Goal: Task Accomplishment & Management: Complete application form

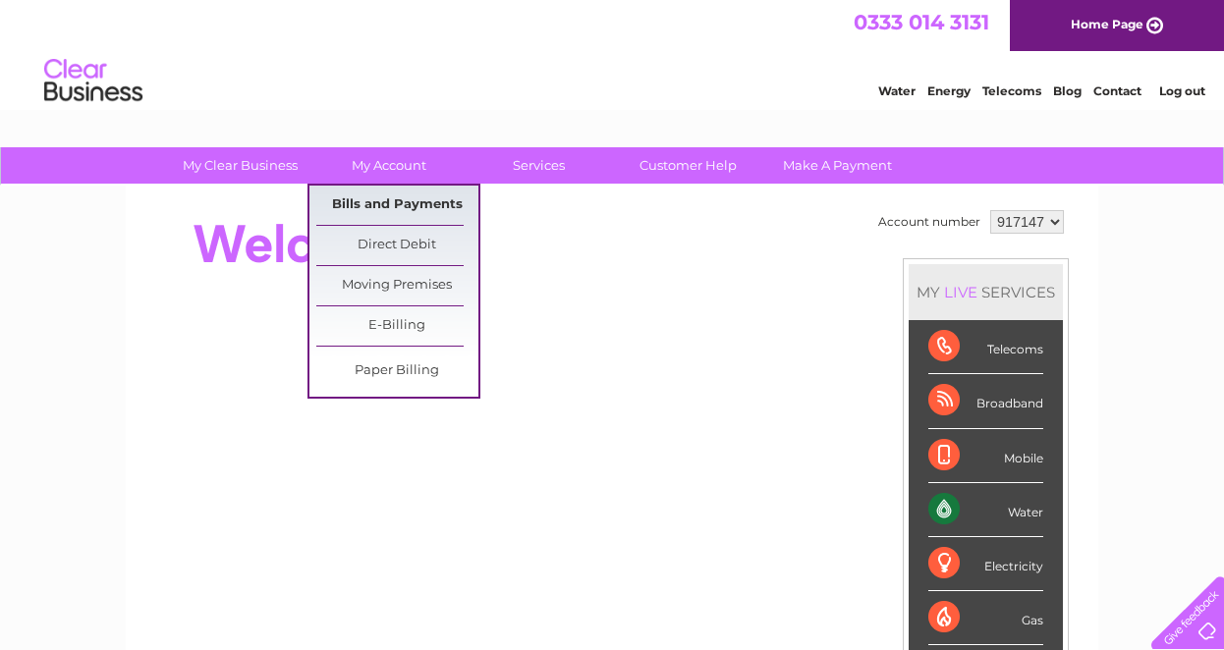
click at [364, 196] on link "Bills and Payments" at bounding box center [397, 205] width 162 height 39
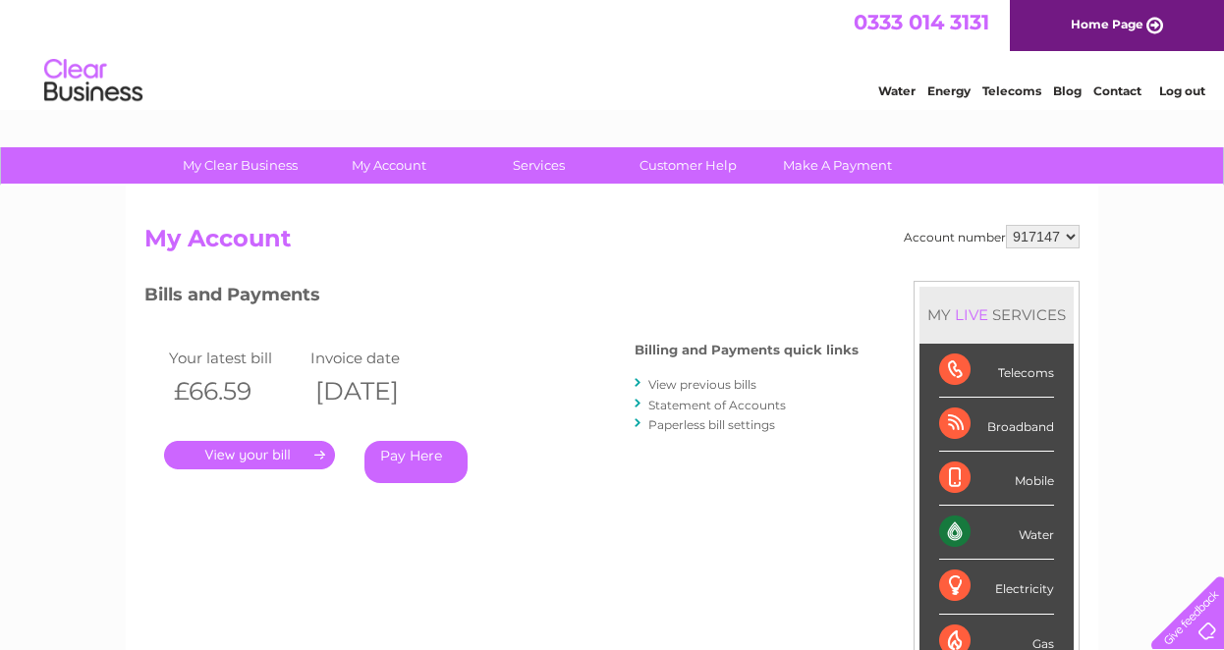
click at [287, 462] on link "." at bounding box center [249, 455] width 171 height 28
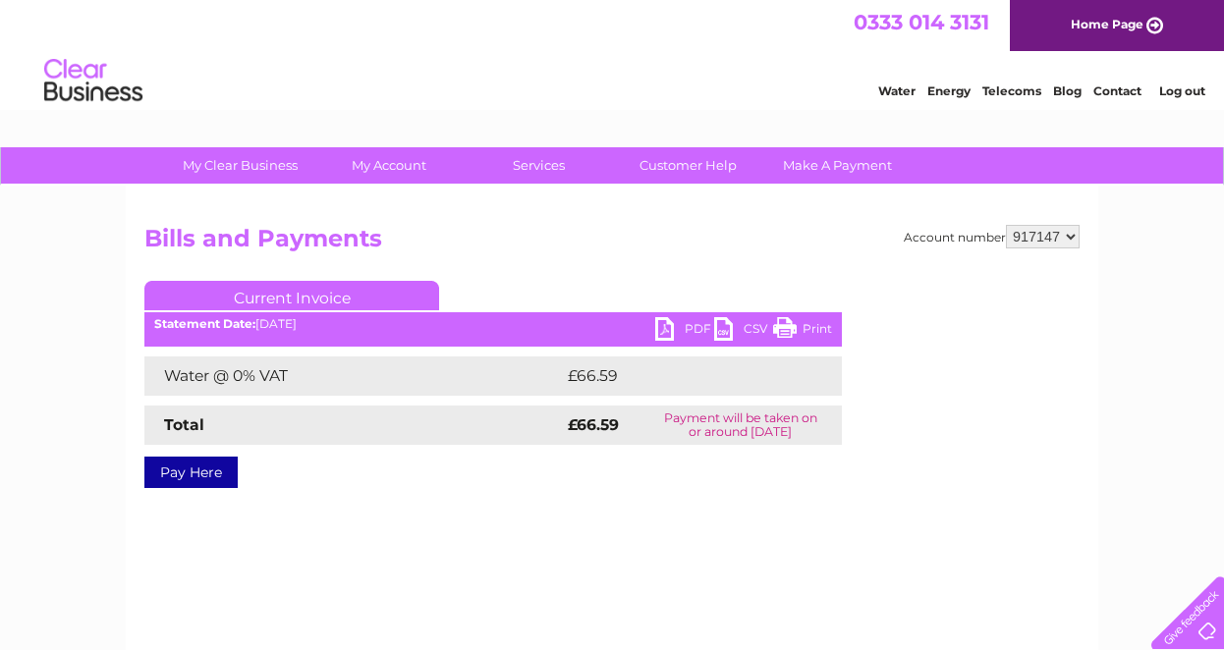
click at [669, 327] on link "PDF" at bounding box center [684, 331] width 59 height 28
click at [1075, 241] on select "917147 926567 997905" at bounding box center [1043, 237] width 74 height 24
select select "926567"
click at [1007, 225] on select "917147 926567 997905" at bounding box center [1043, 237] width 74 height 24
click at [660, 322] on link "PDF" at bounding box center [684, 331] width 59 height 28
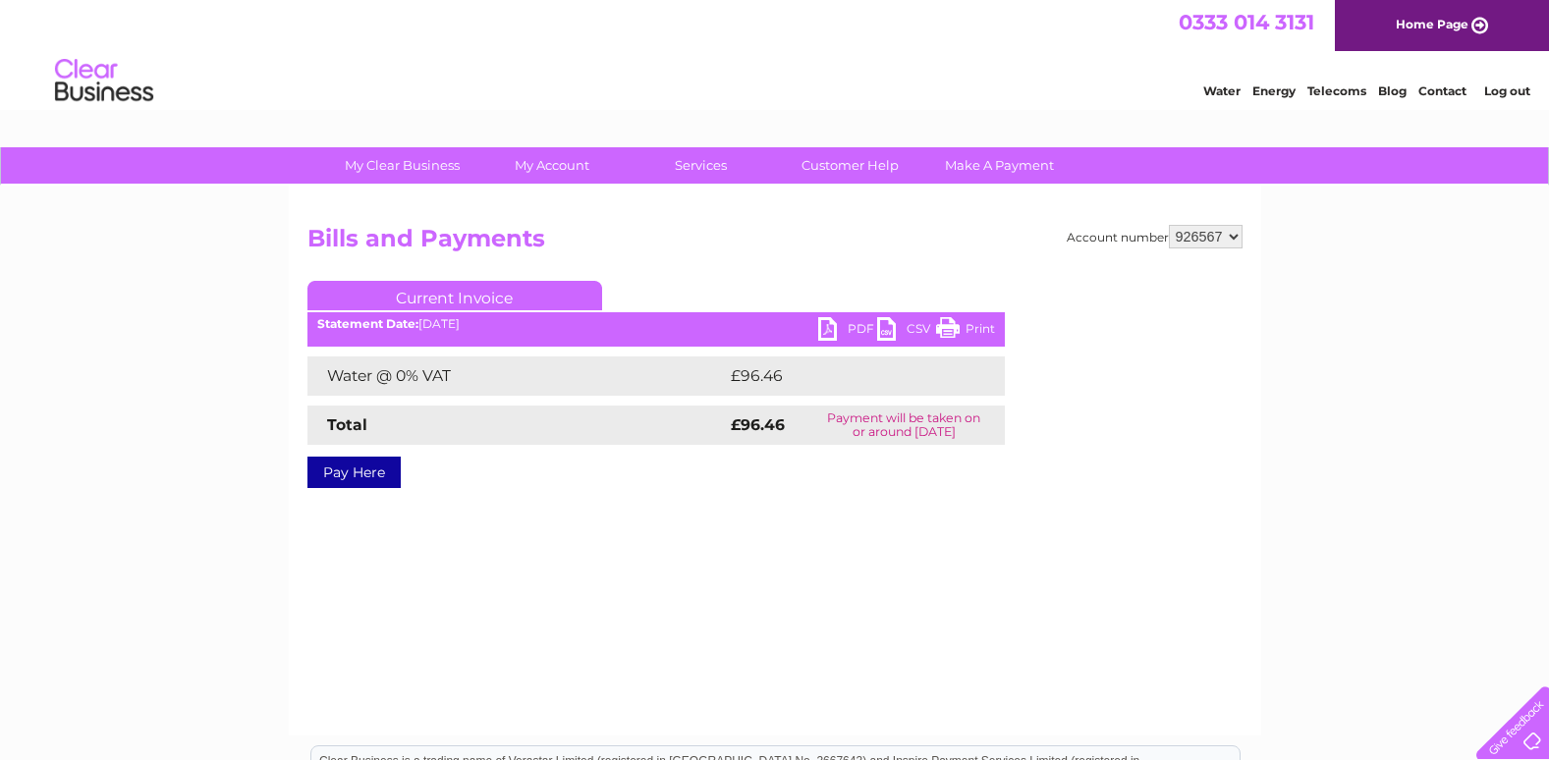
click at [1211, 245] on select "917147 926567 997905" at bounding box center [1206, 237] width 74 height 24
select select "917147"
click at [1169, 225] on select "917147 926567 997905" at bounding box center [1206, 237] width 74 height 24
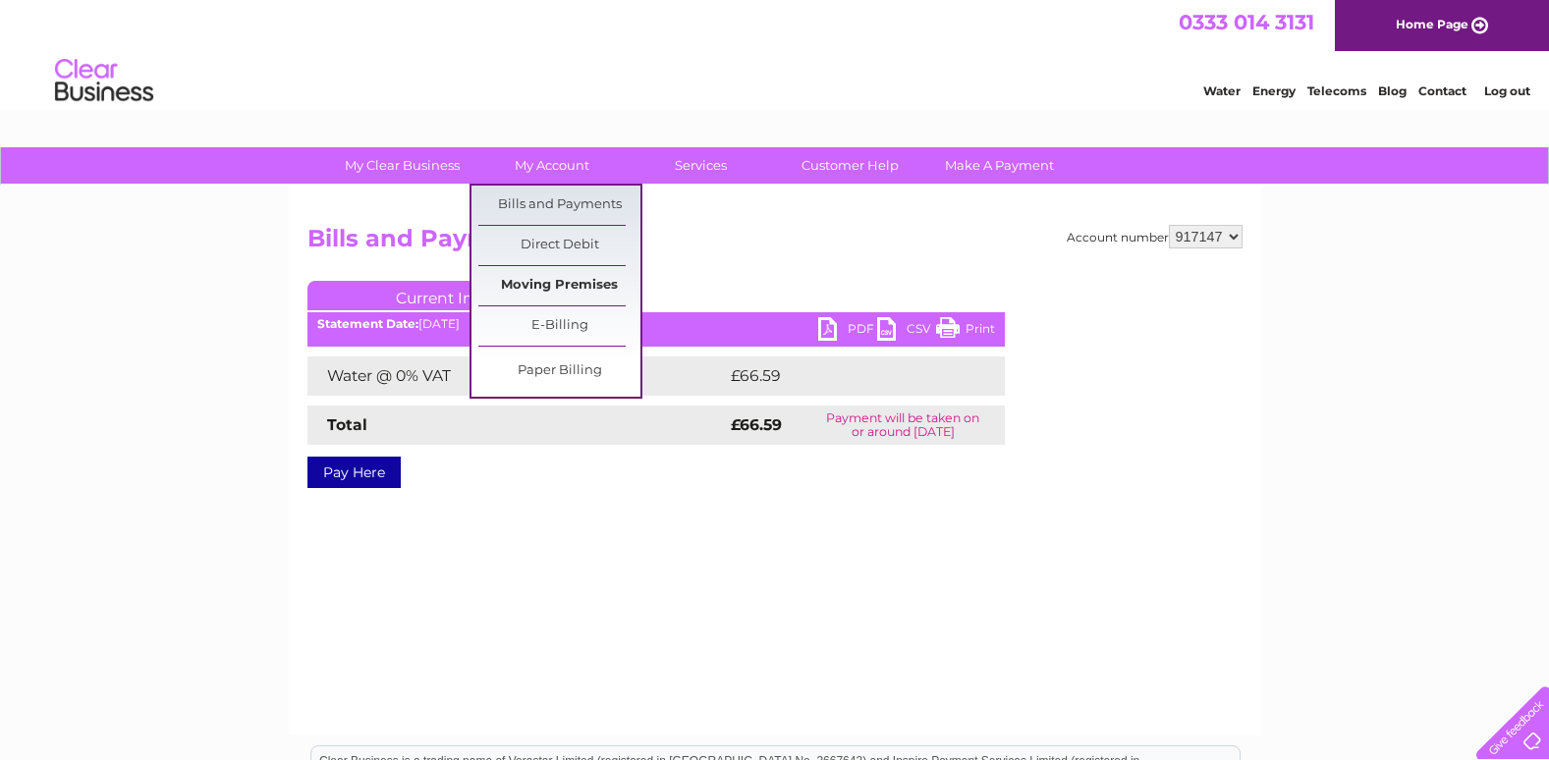
click at [558, 283] on link "Moving Premises" at bounding box center [559, 285] width 162 height 39
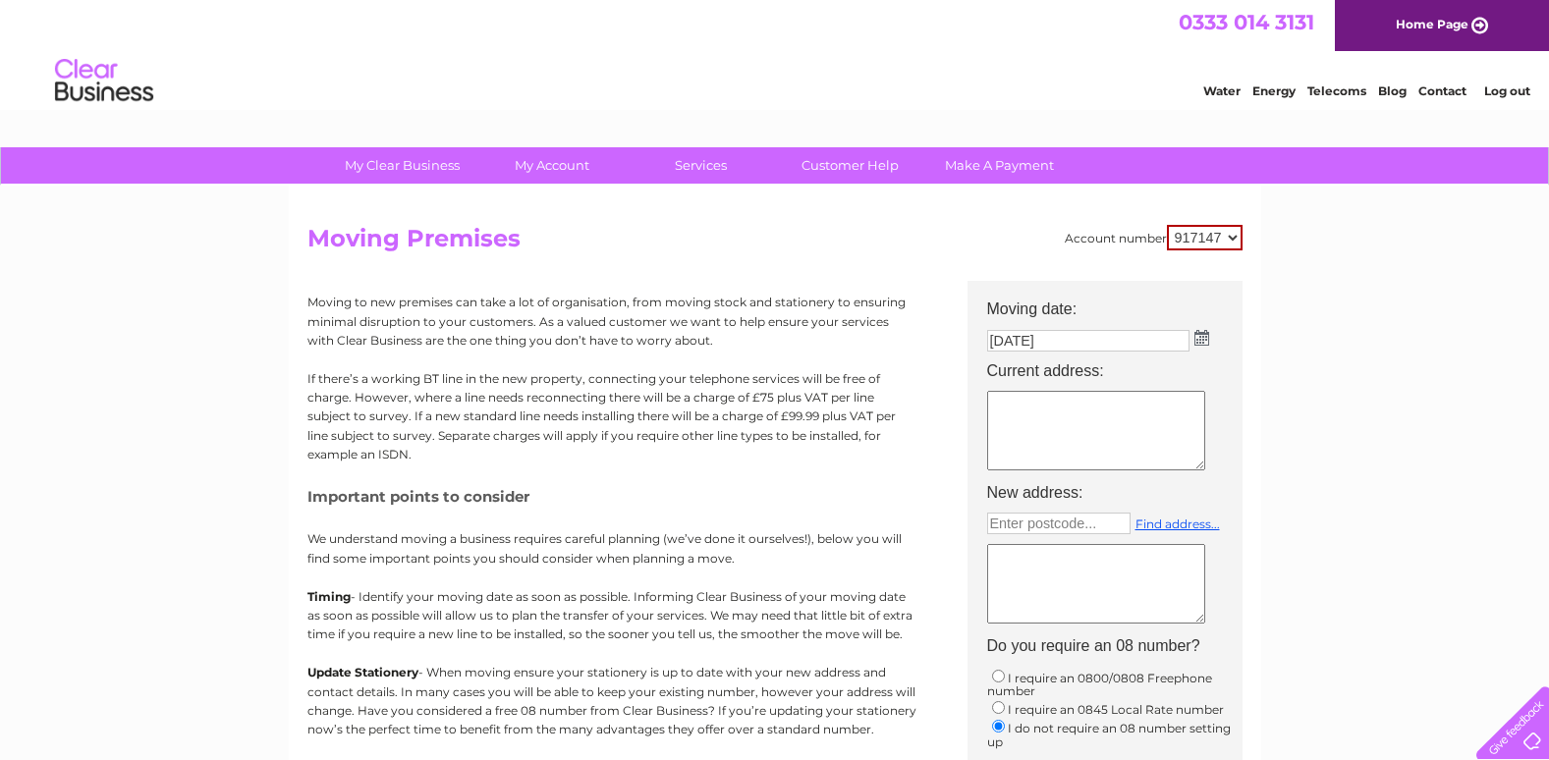
click at [1205, 339] on img at bounding box center [1202, 338] width 15 height 16
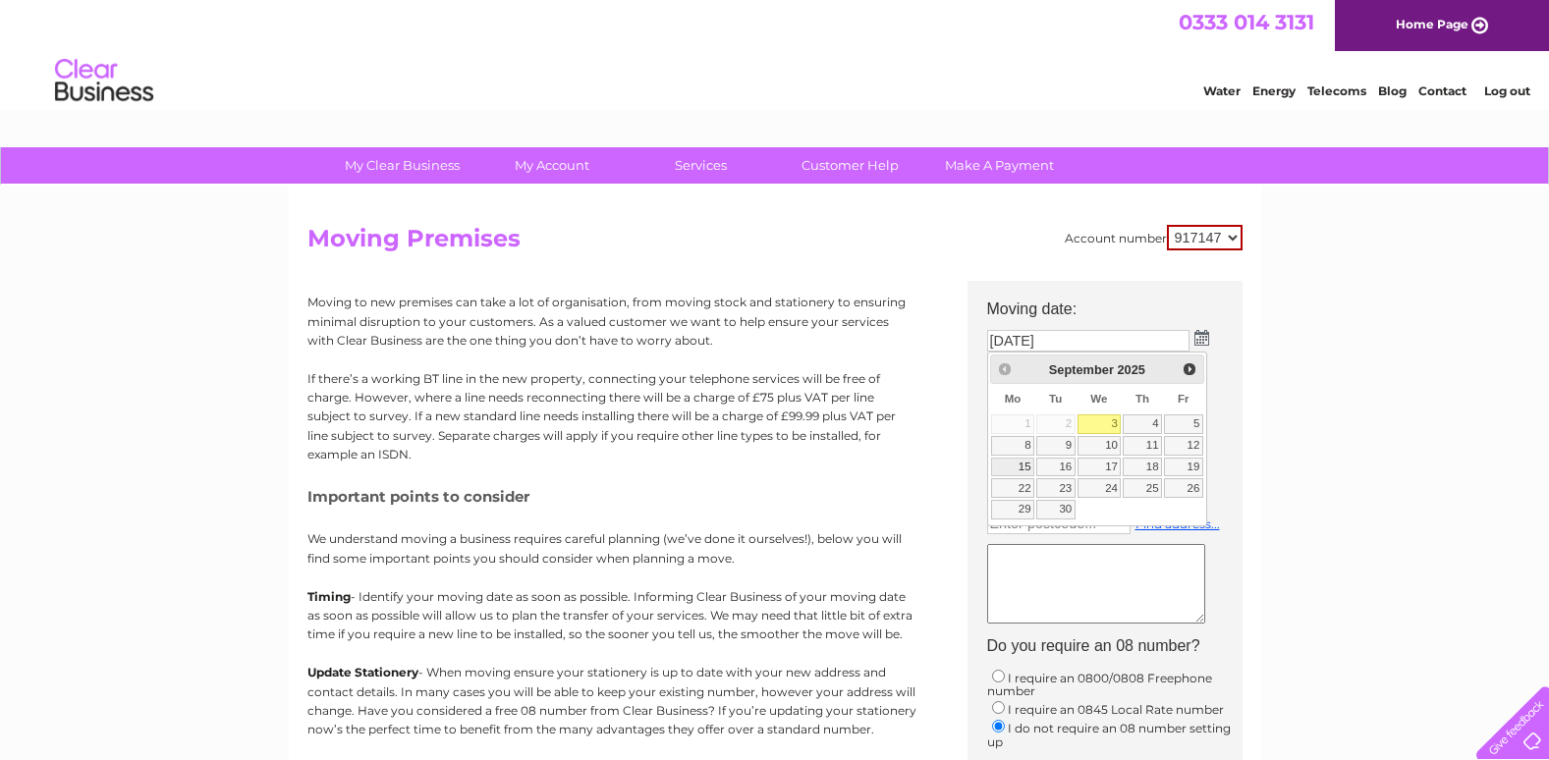
click at [1021, 470] on link "15" at bounding box center [1012, 468] width 43 height 20
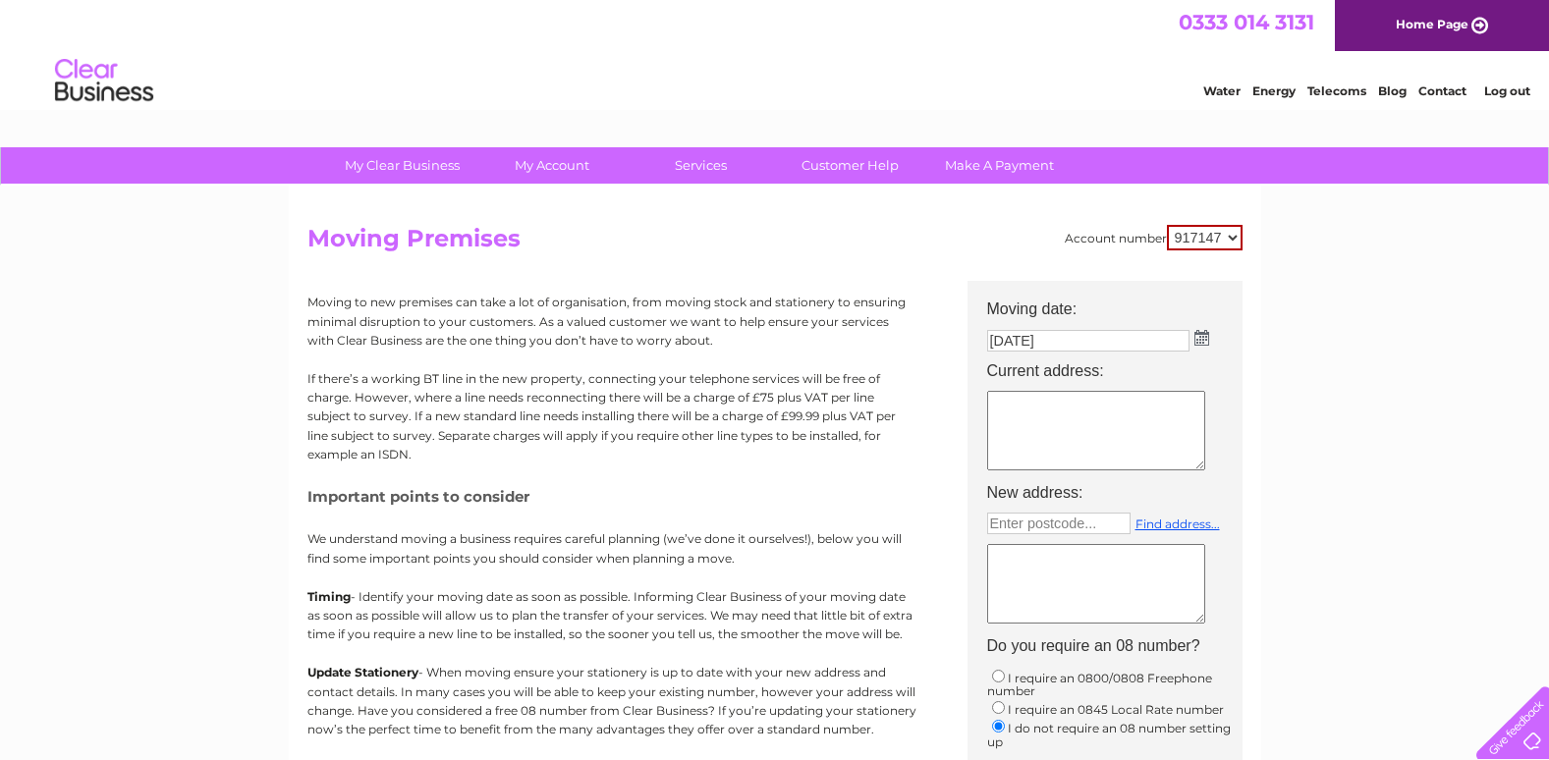
click at [1203, 341] on img at bounding box center [1202, 338] width 15 height 16
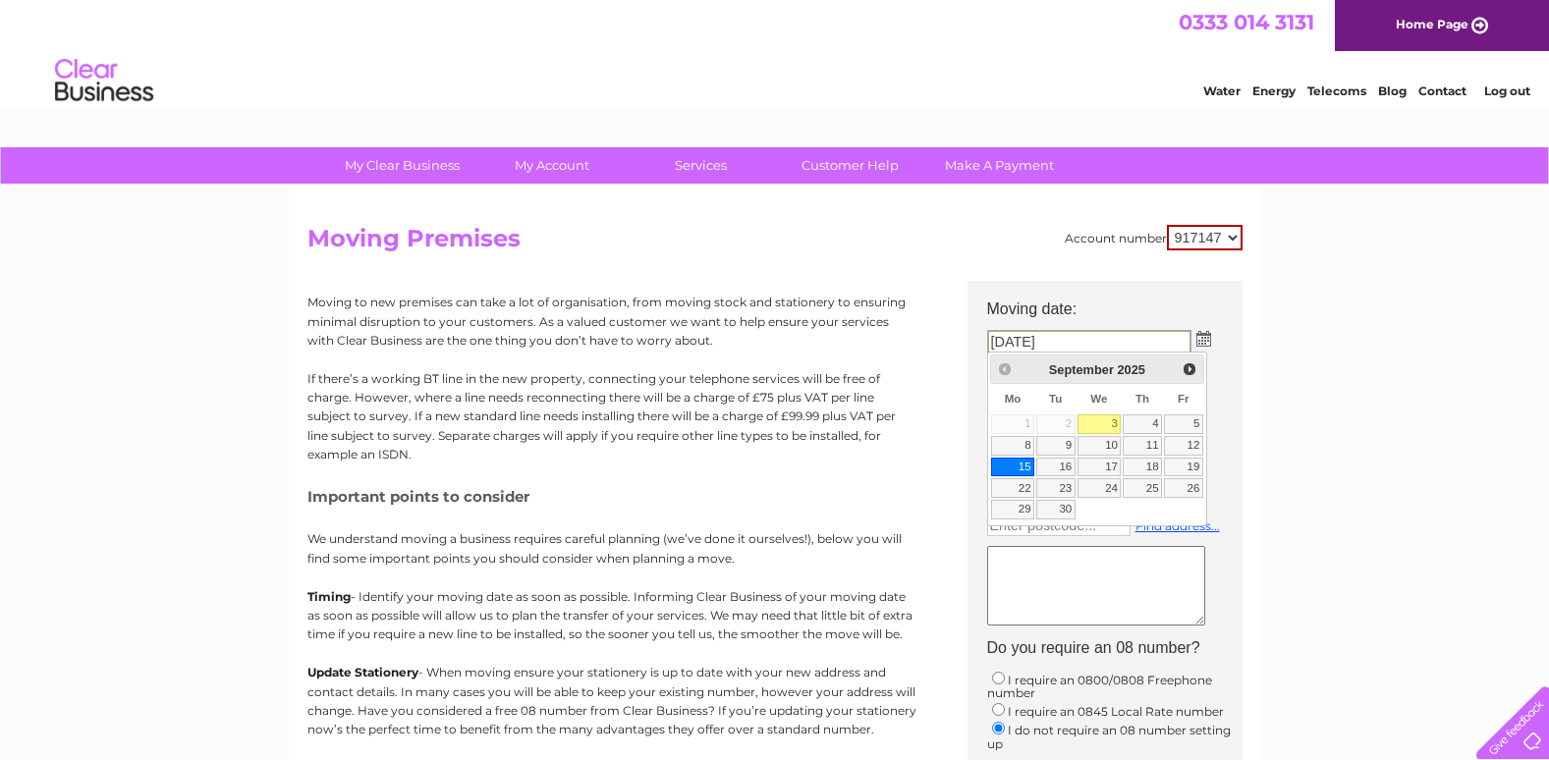
click at [999, 370] on div "Prev Next September 2025" at bounding box center [1097, 369] width 214 height 29
click at [1122, 420] on td "4" at bounding box center [1142, 425] width 41 height 22
type input "04/09/2025"
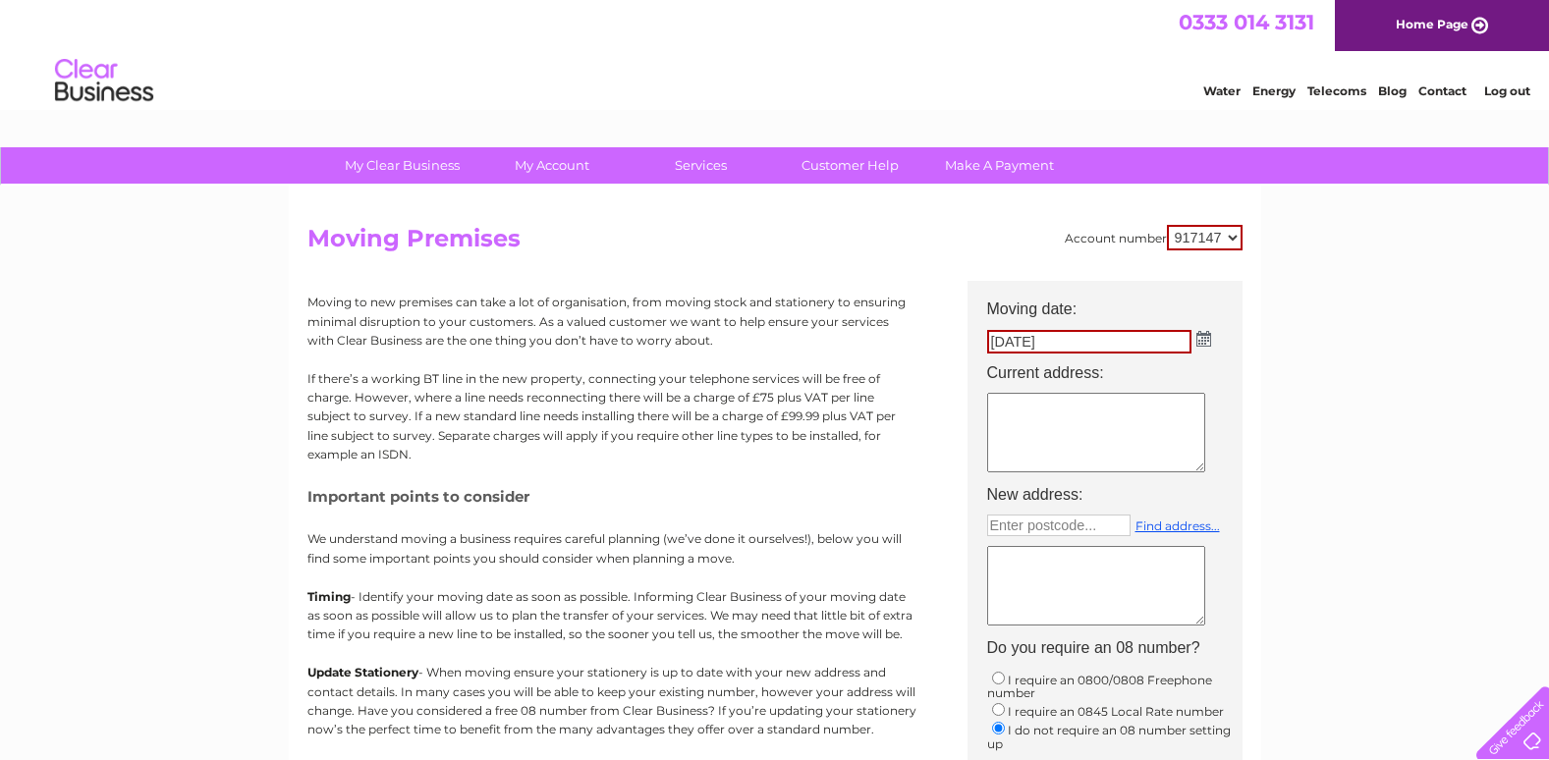
click at [1045, 413] on textarea at bounding box center [1096, 433] width 218 height 80
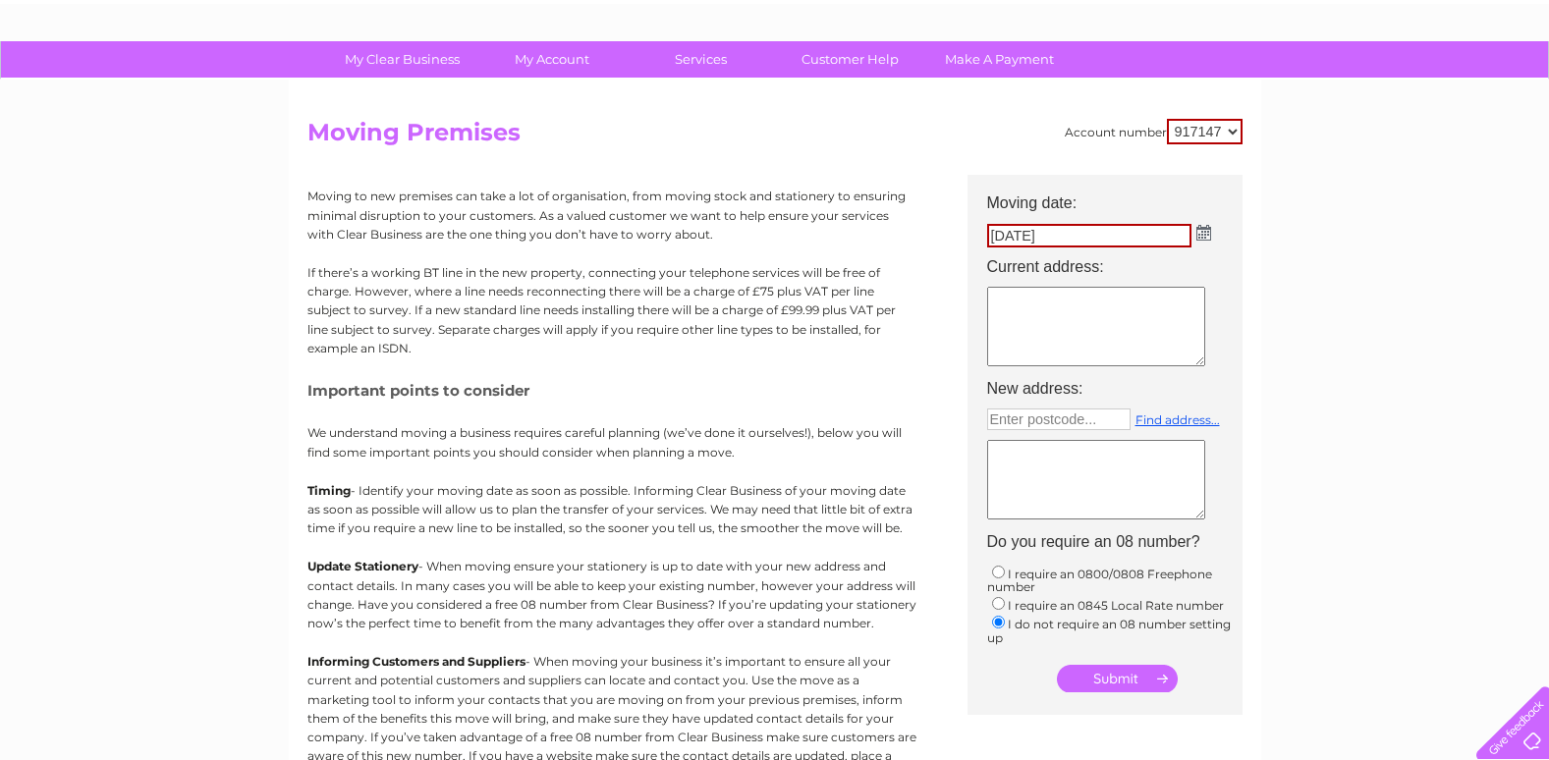
scroll to position [98, 0]
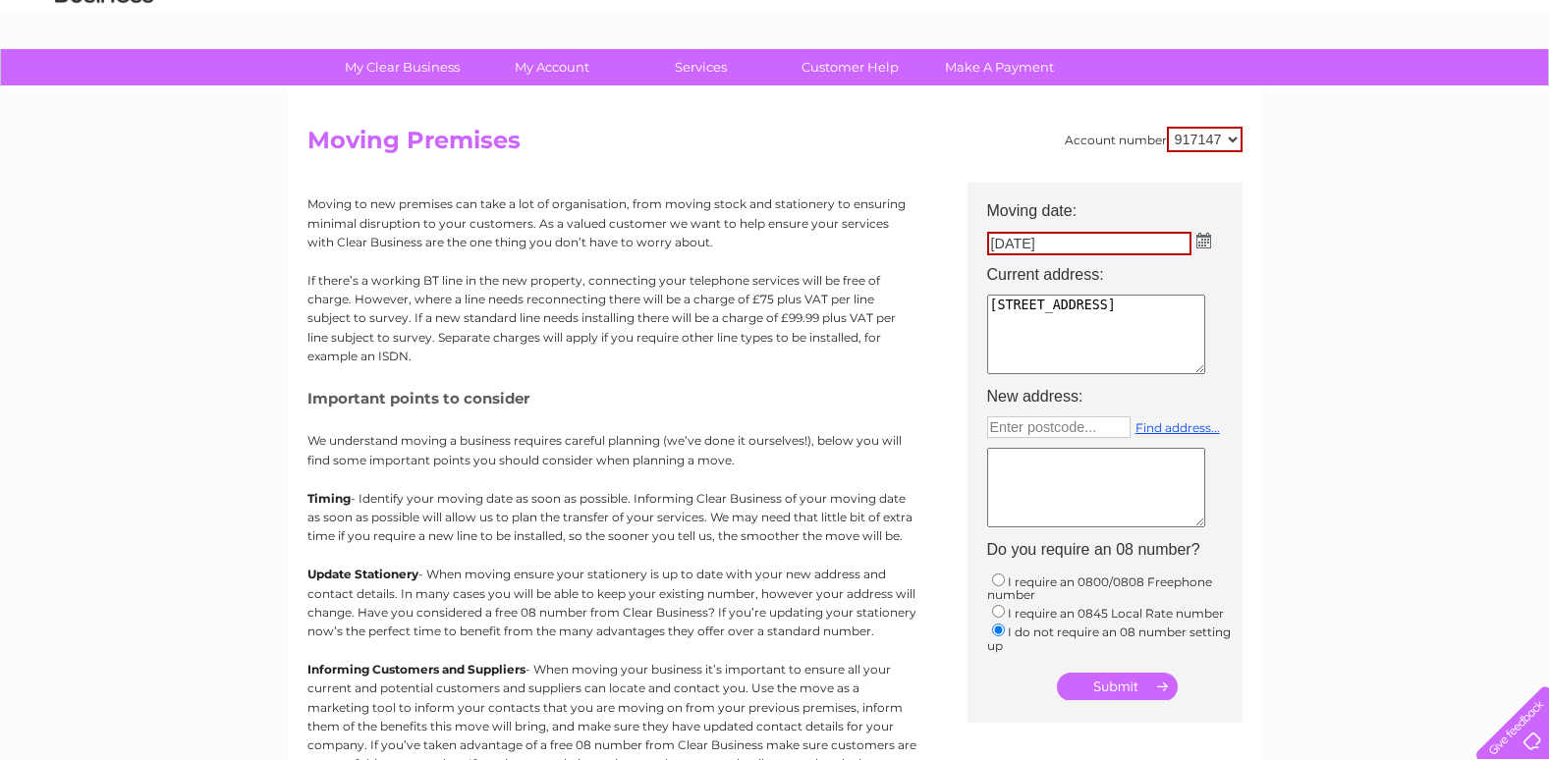
type textarea "53 Market Street Galashiels TD1 3AF"
click at [1031, 424] on input "text" at bounding box center [1058, 428] width 143 height 22
type input "Enter postcode..."
type input "TD1 1SN"
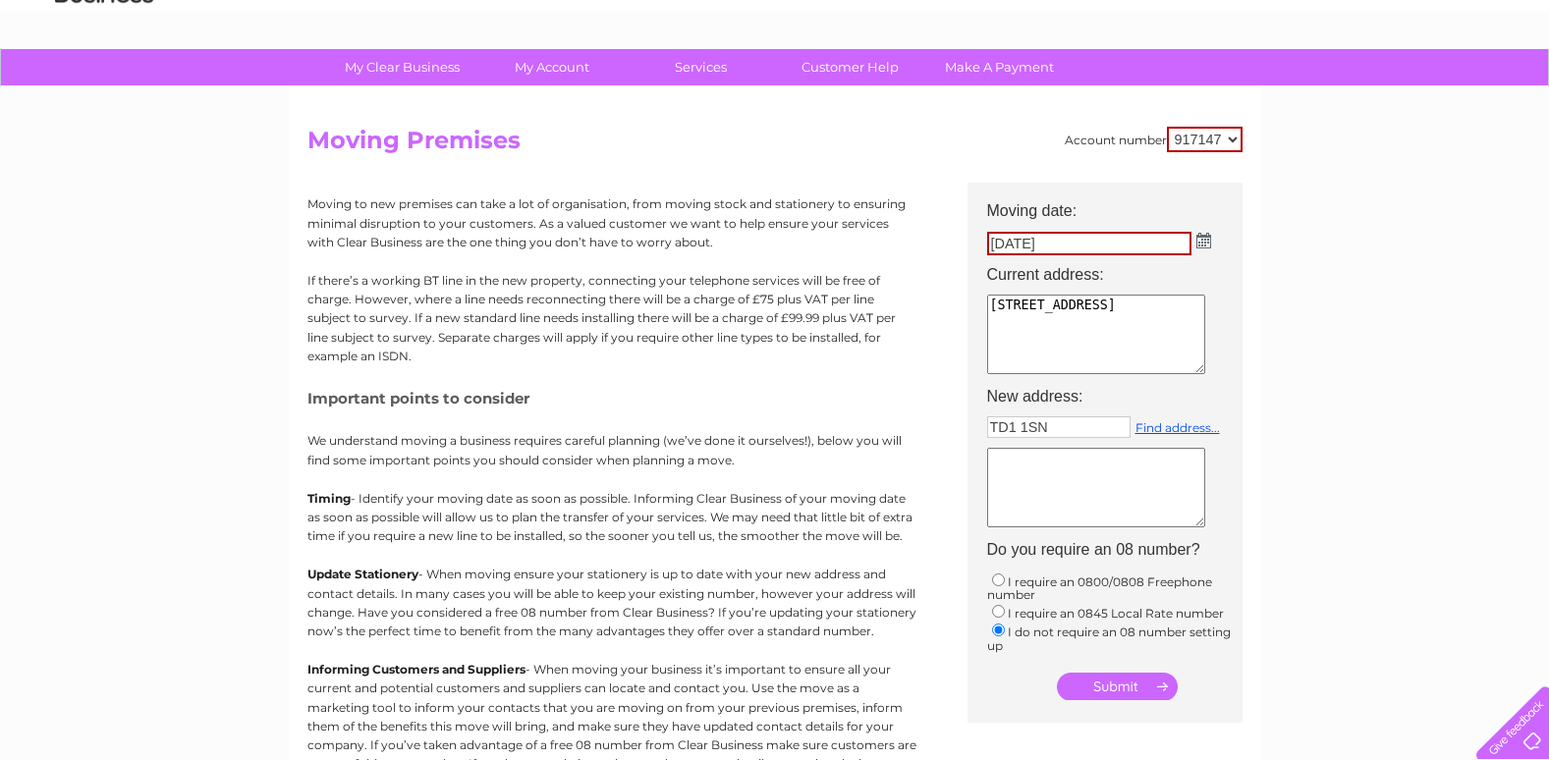
click at [1020, 468] on textarea at bounding box center [1096, 488] width 218 height 80
click at [1188, 427] on link "Find address..." at bounding box center [1178, 427] width 84 height 15
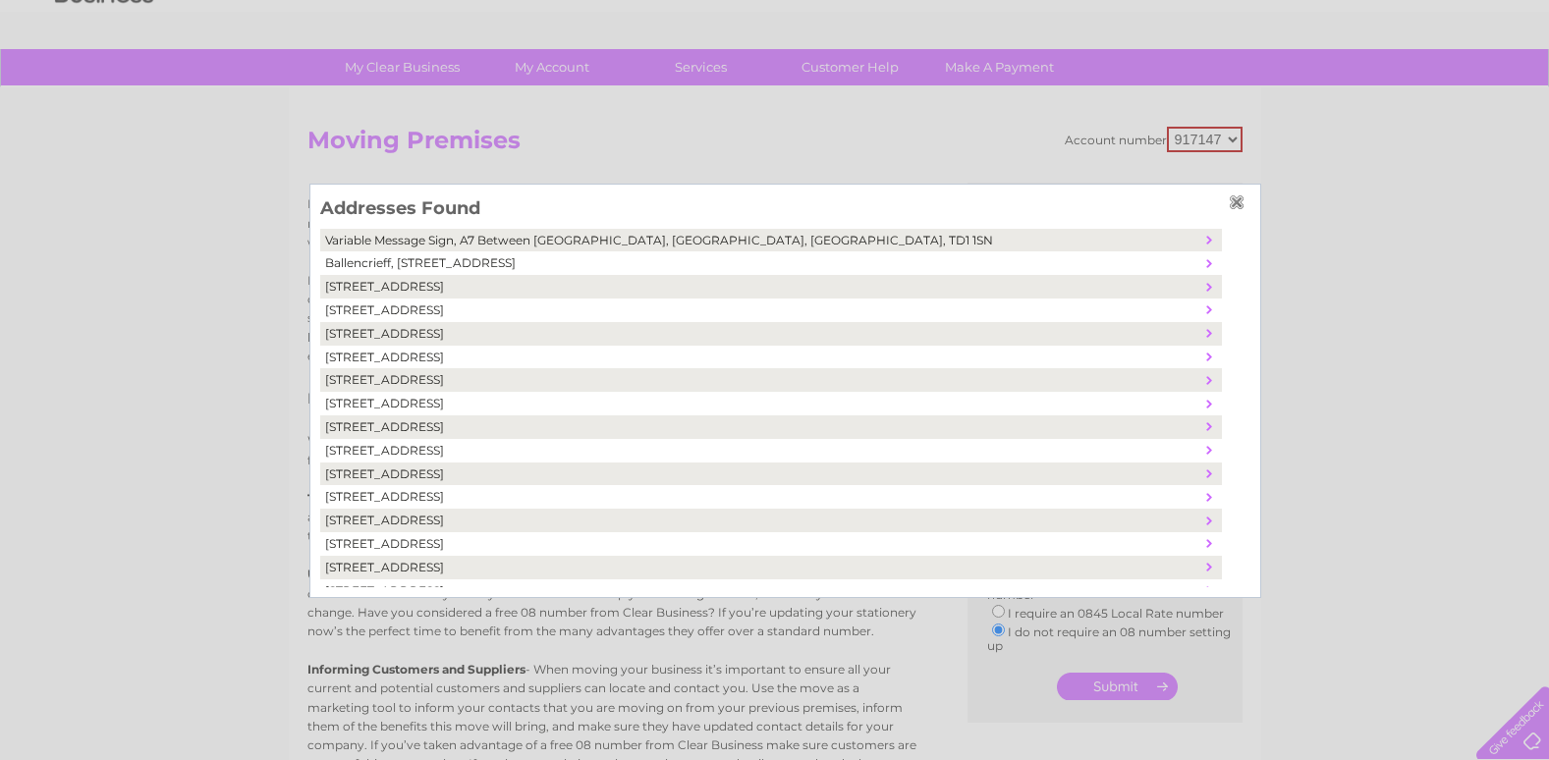
click at [346, 379] on td "5, Bridge Place, Galashiels, United Kingdom, TD1 1SN" at bounding box center [760, 380] width 881 height 24
type textarea "5 Bridge Place Galashiels United Kingdom TD1 1SN"
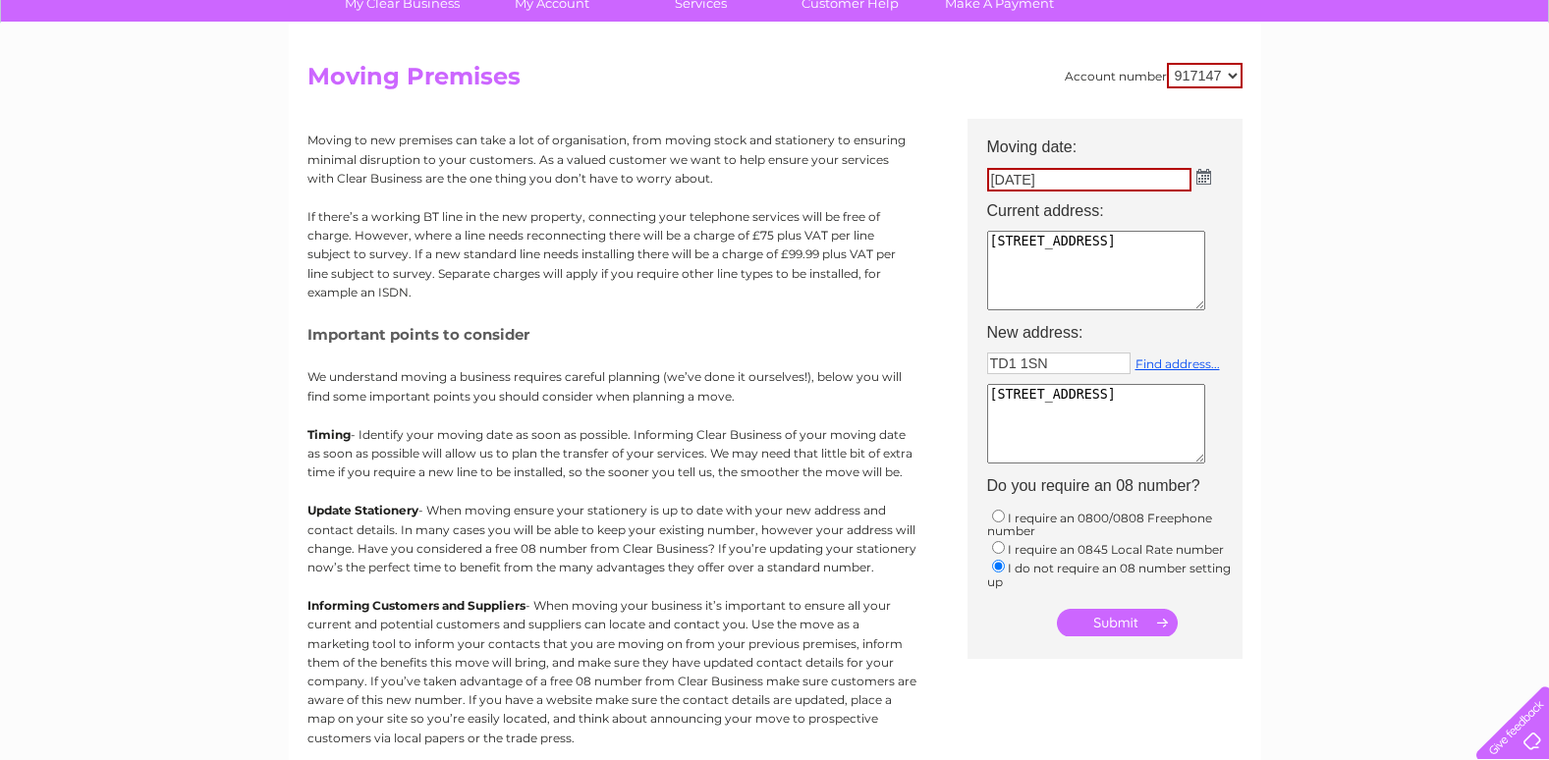
scroll to position [196, 0]
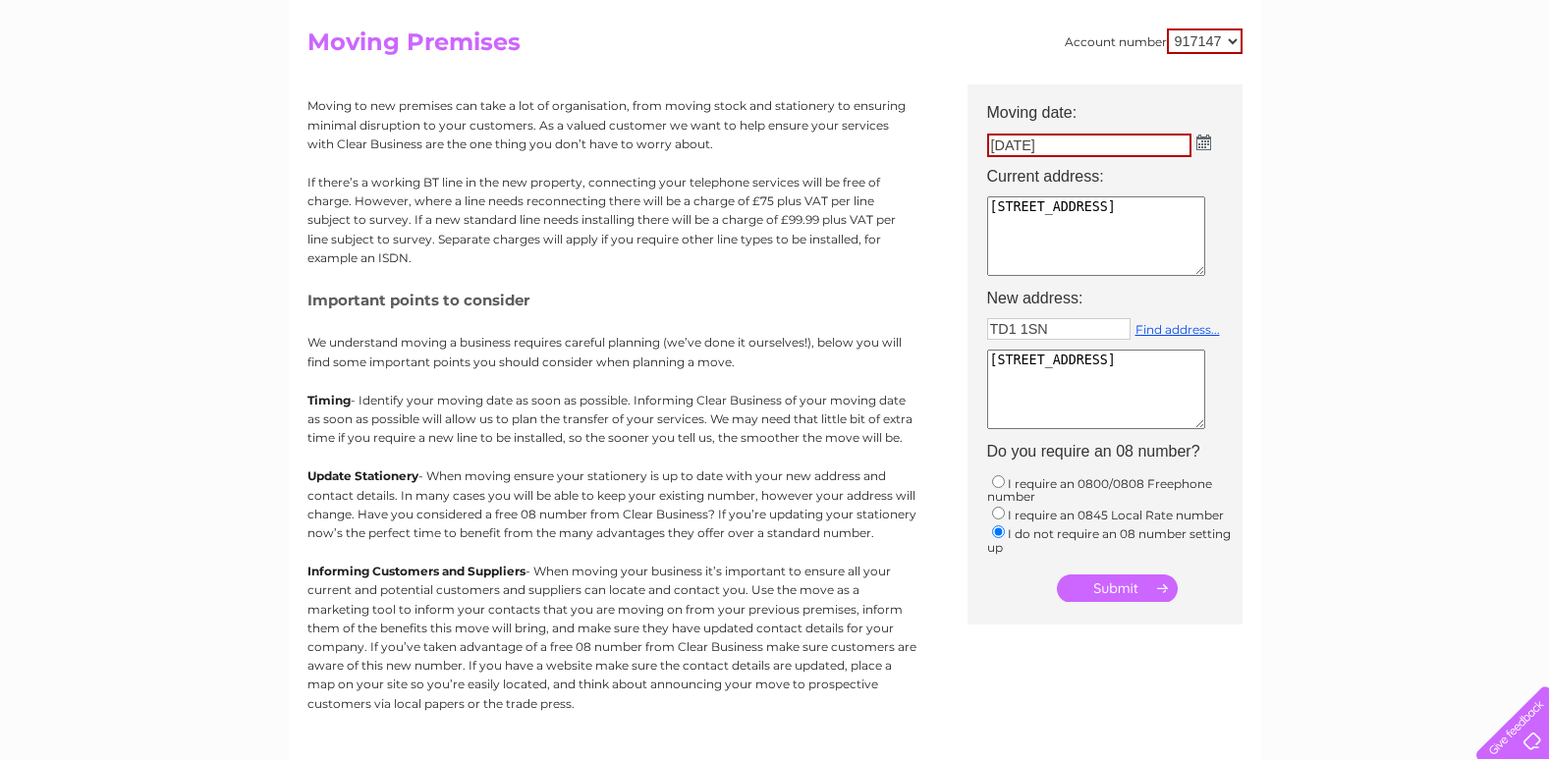
click at [1195, 132] on td "04/09/2025" at bounding box center [1115, 145] width 275 height 33
click at [1203, 147] on img at bounding box center [1204, 143] width 15 height 16
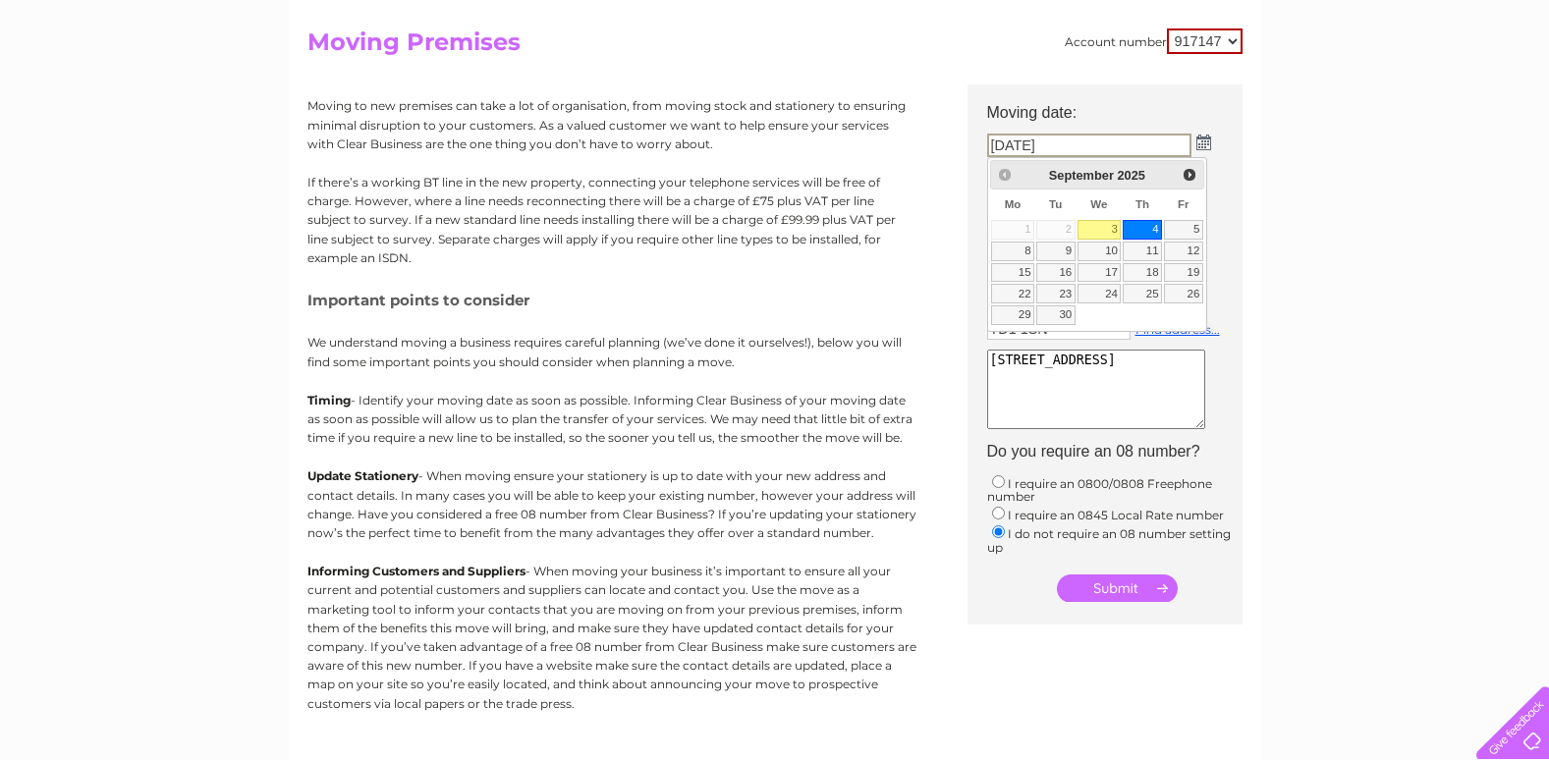
click at [1104, 229] on link "3" at bounding box center [1100, 230] width 44 height 20
type input "03/09/2025"
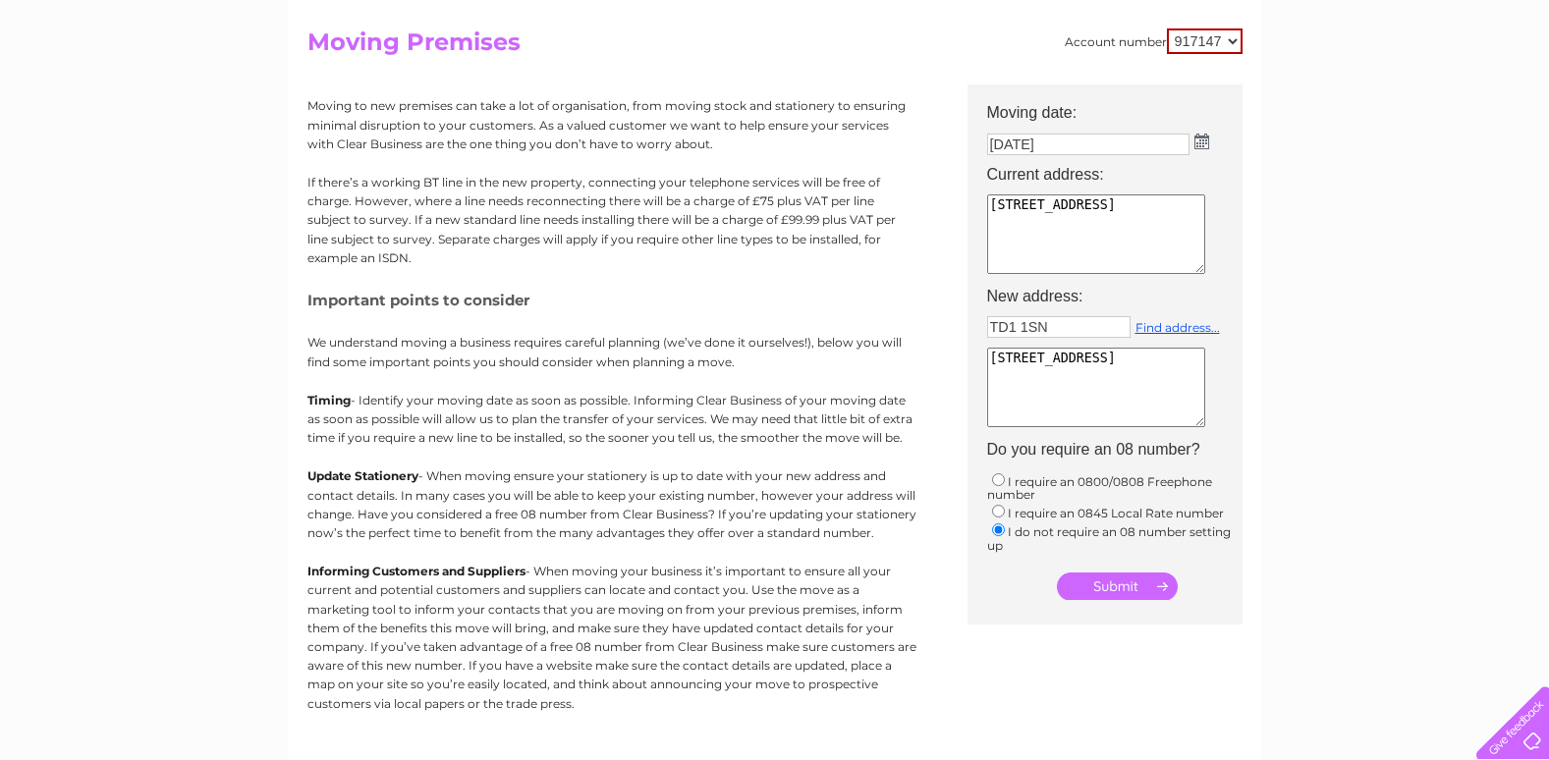
click at [1195, 146] on img at bounding box center [1202, 142] width 15 height 16
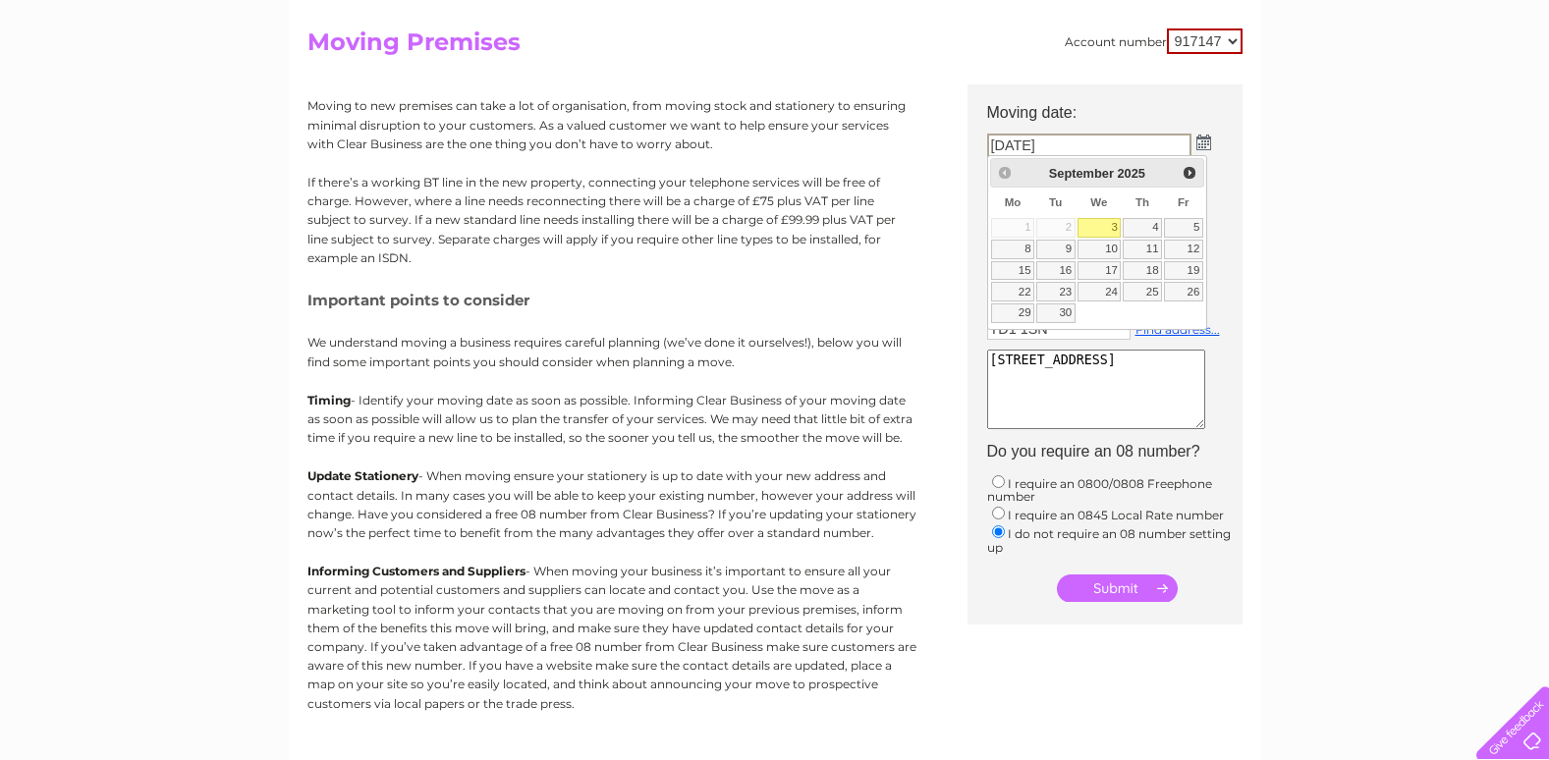
click at [999, 170] on div "Prev Next September 2025" at bounding box center [1097, 172] width 214 height 29
click at [1068, 221] on table "Su Mo Tu We Th Fr Sa 1 2 3 4 5 6 7 8 9 10 11 12 13 14 15 16 17 18 19 20 21 22 2…" at bounding box center [1097, 256] width 214 height 137
click at [1100, 226] on link "3" at bounding box center [1100, 228] width 44 height 20
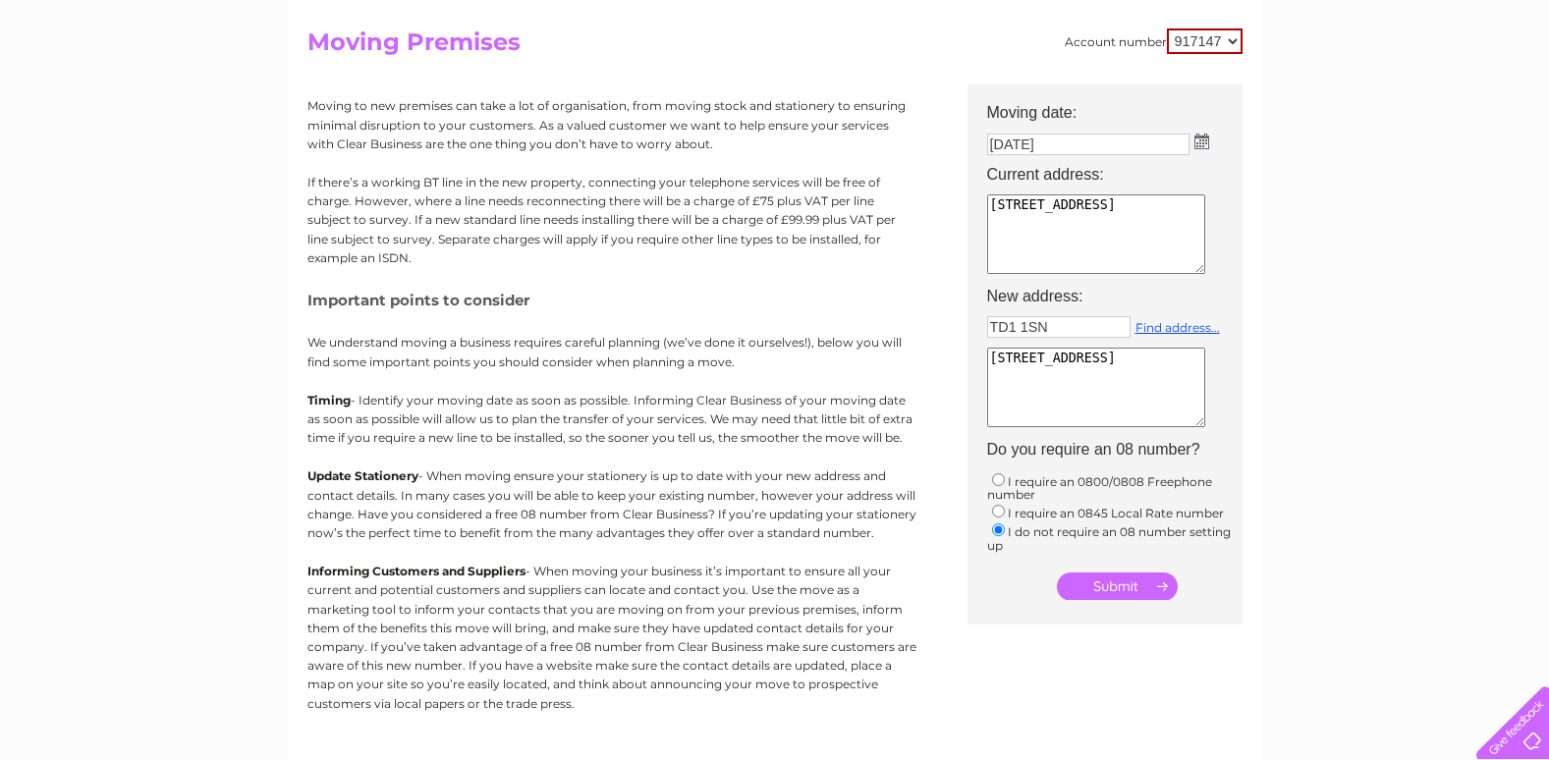
click at [1114, 582] on input "submit" at bounding box center [1117, 587] width 121 height 28
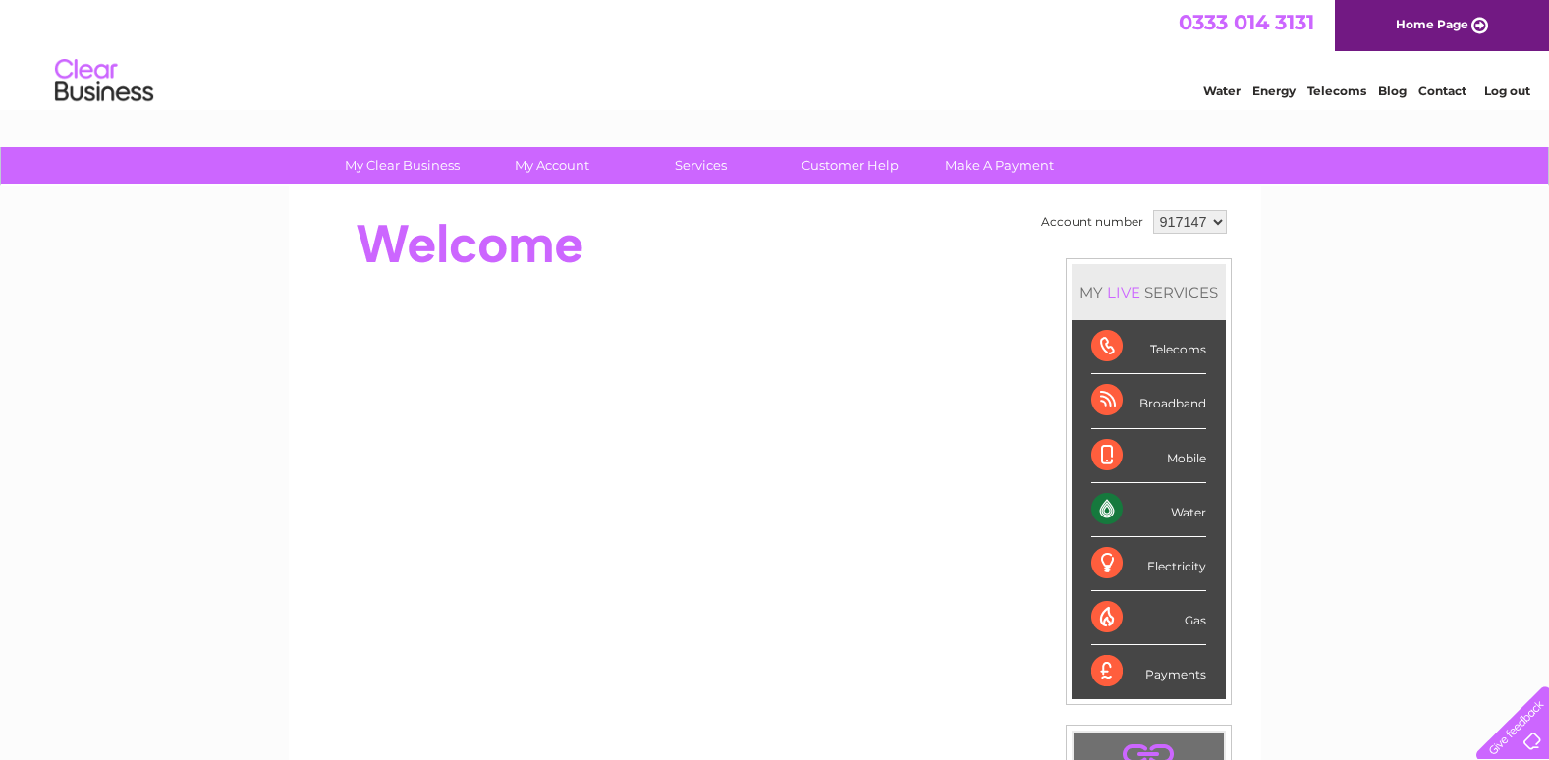
click at [1447, 92] on link "Contact" at bounding box center [1443, 91] width 48 height 15
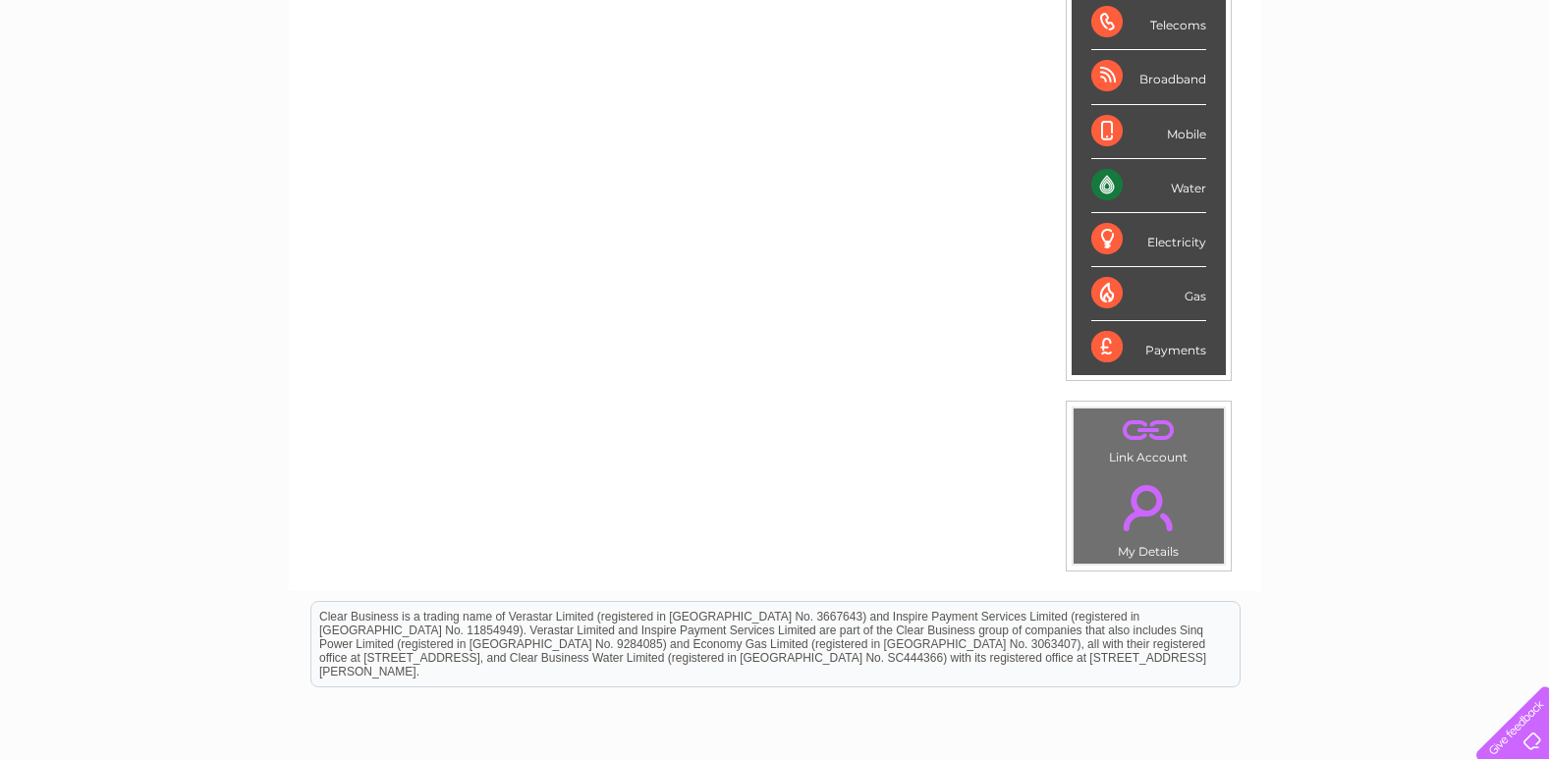
scroll to position [295, 0]
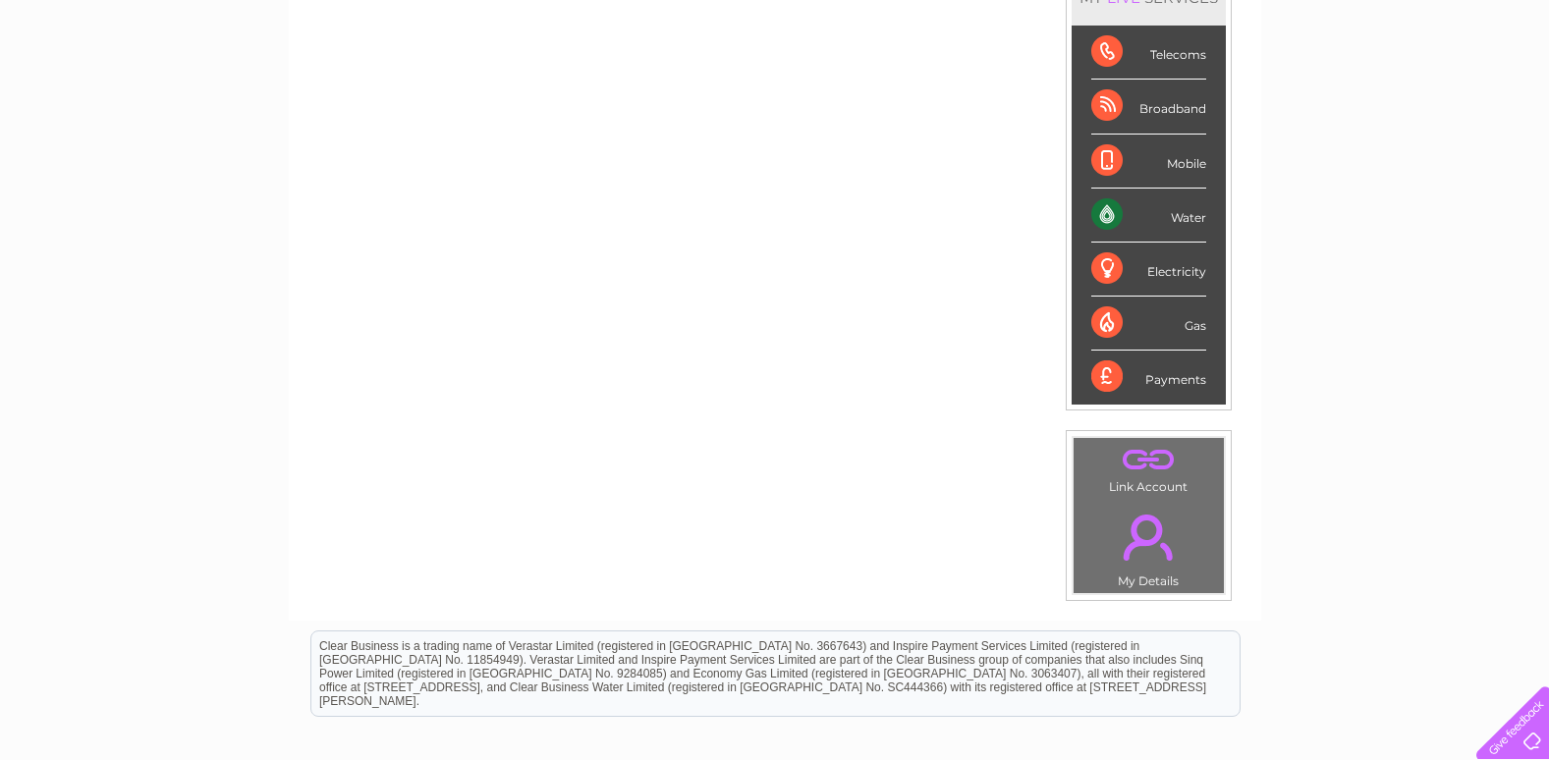
click at [1162, 217] on div "Water" at bounding box center [1149, 216] width 115 height 54
click at [1177, 215] on div "Water" at bounding box center [1149, 216] width 115 height 54
click at [1111, 218] on div "Water" at bounding box center [1149, 216] width 115 height 54
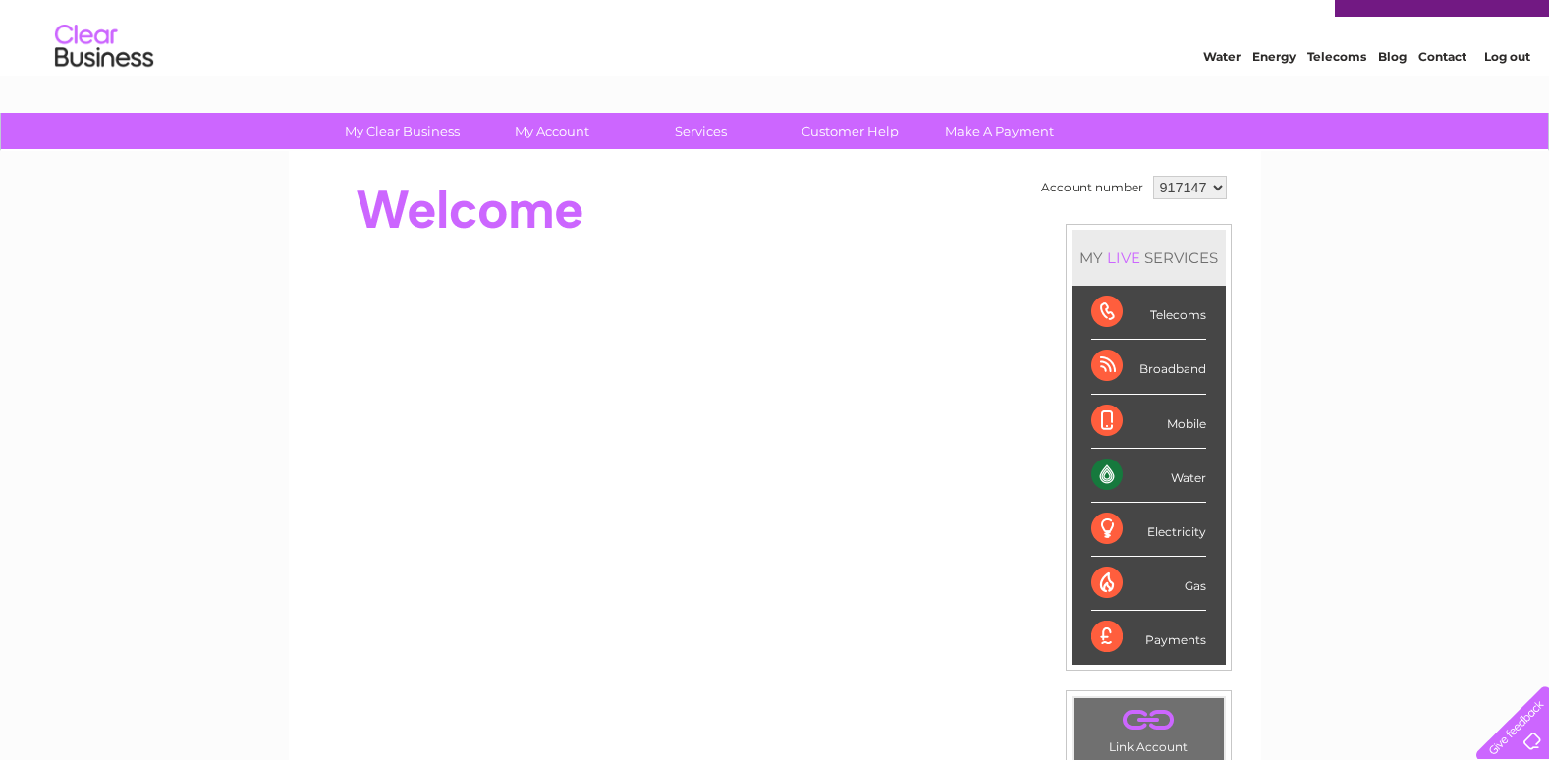
scroll to position [0, 0]
